Goal: Task Accomplishment & Management: Manage account settings

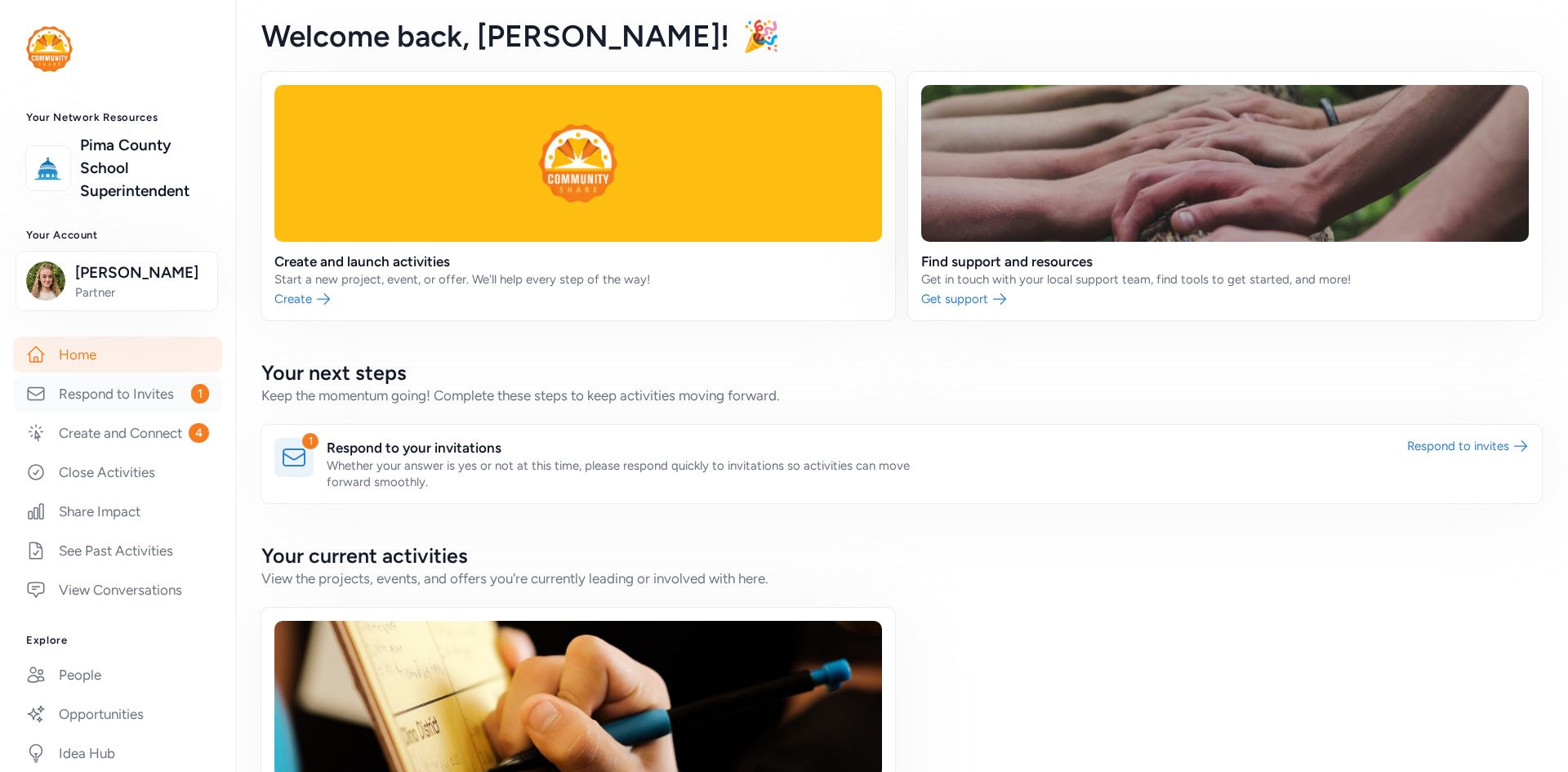
click at [116, 410] on link "Respond to Invites 1" at bounding box center [118, 393] width 209 height 36
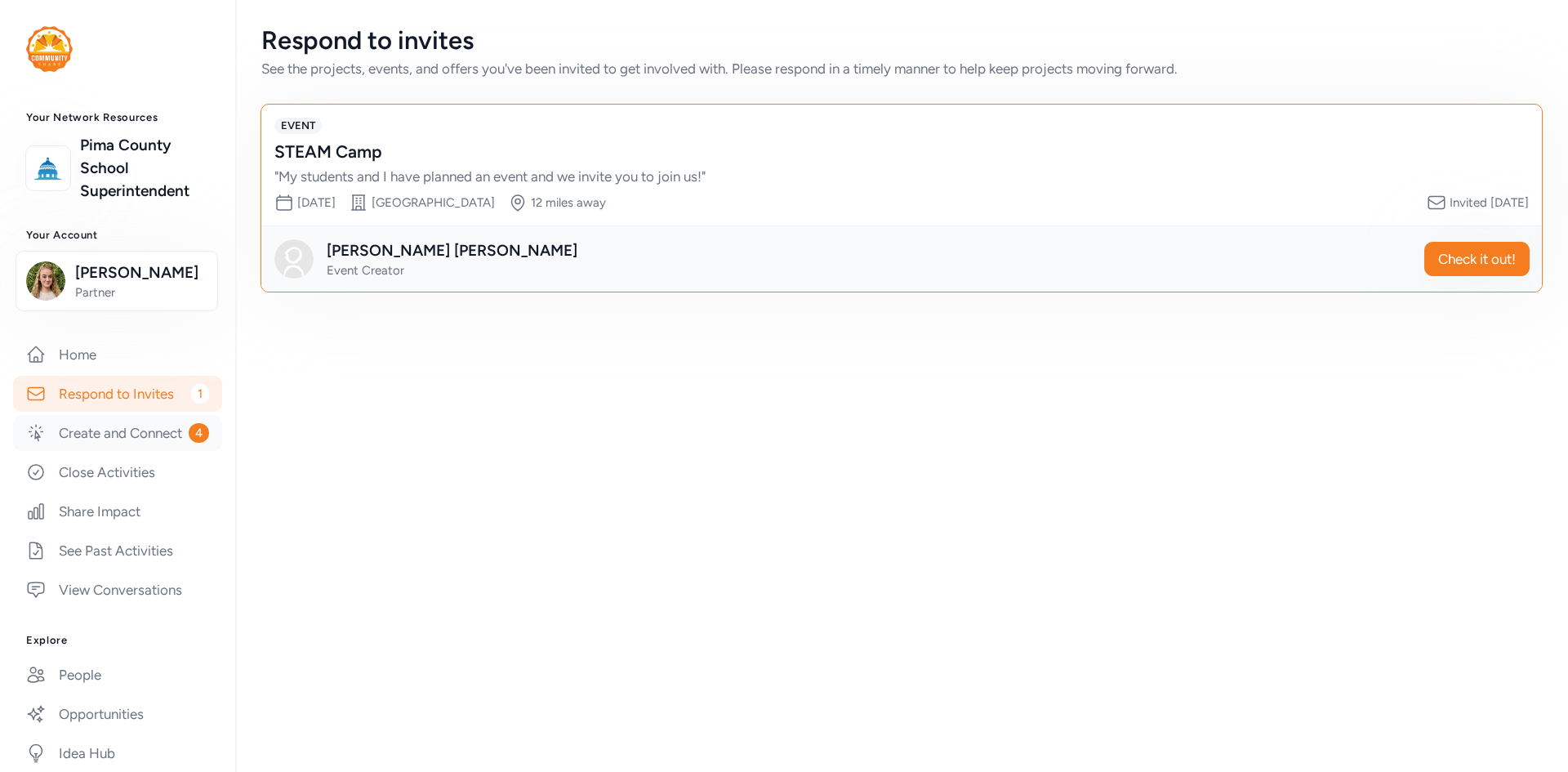
click at [102, 451] on link "Create and Connect 4" at bounding box center [118, 432] width 209 height 36
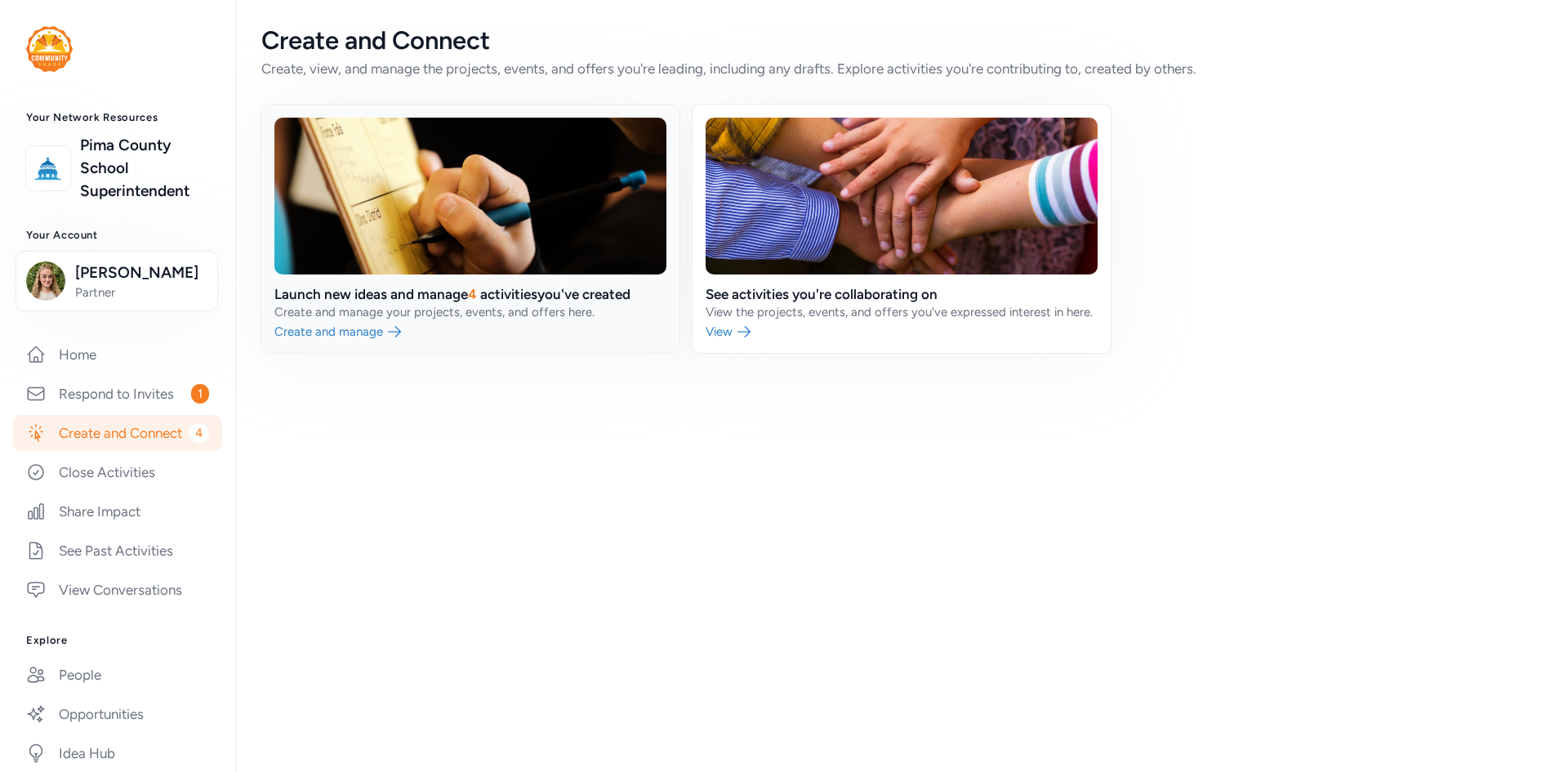
click at [454, 224] on link at bounding box center [470, 228] width 418 height 249
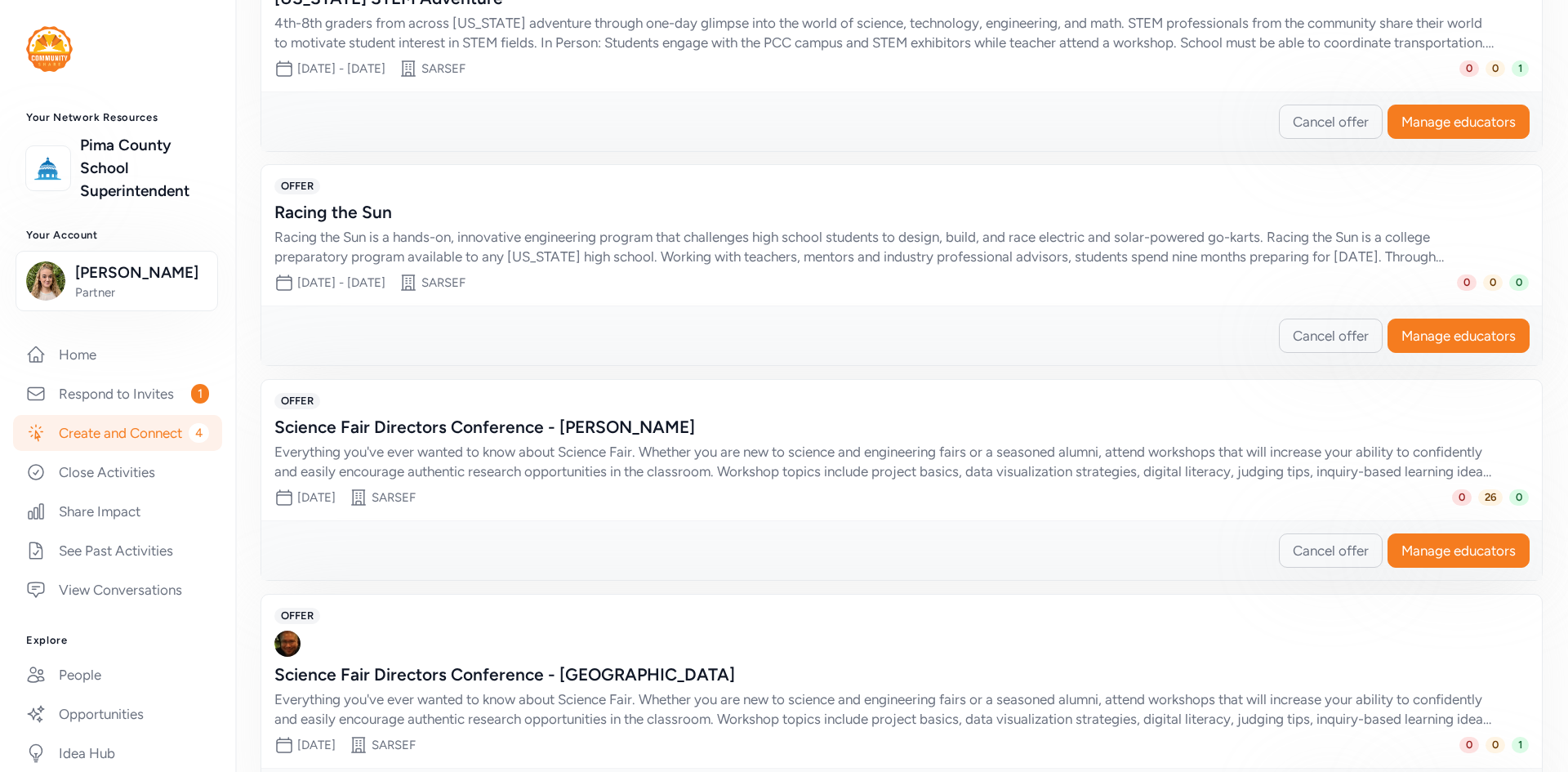
scroll to position [588, 0]
click at [1480, 496] on span "26" at bounding box center [1491, 496] width 24 height 16
click at [1458, 564] on button "Manage educators" at bounding box center [1459, 549] width 142 height 34
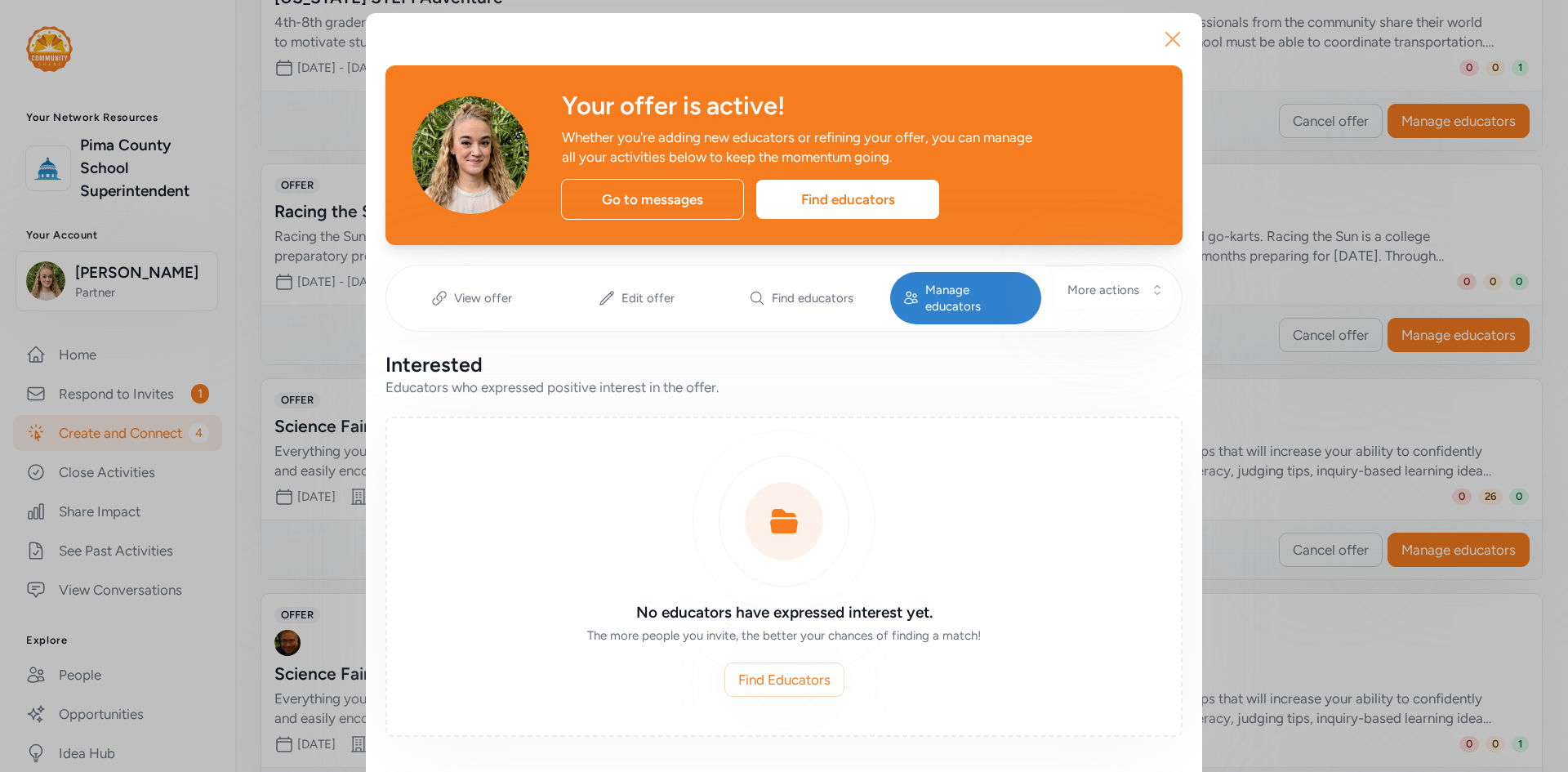
click at [1178, 31] on icon "button" at bounding box center [1172, 39] width 26 height 26
